Goal: Task Accomplishment & Management: Complete application form

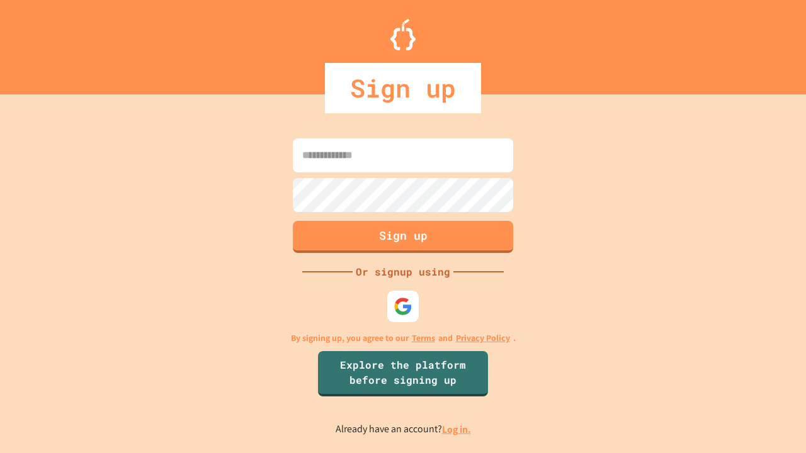
click at [457, 429] on link "Log in." at bounding box center [456, 429] width 29 height 13
